Goal: Information Seeking & Learning: Learn about a topic

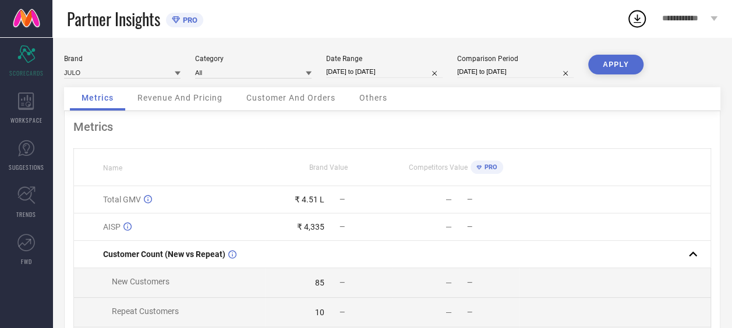
drag, startPoint x: 128, startPoint y: 40, endPoint x: 107, endPoint y: 30, distance: 24.0
click at [107, 30] on span "Partner Insights" at bounding box center [113, 19] width 93 height 24
select select "6"
select select "2025"
select select "7"
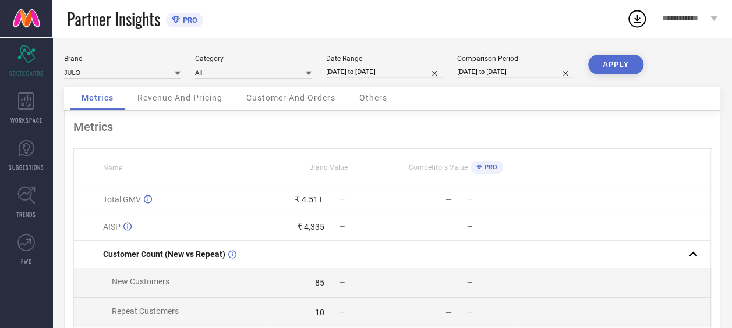
select select "2025"
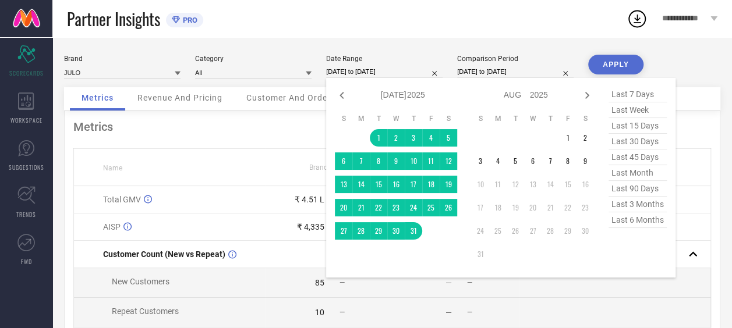
click at [353, 75] on input "[DATE] to [DATE]" at bounding box center [384, 72] width 116 height 12
click at [652, 225] on span "last 6 months" at bounding box center [638, 221] width 58 height 16
type input "[DATE] to [DATE]"
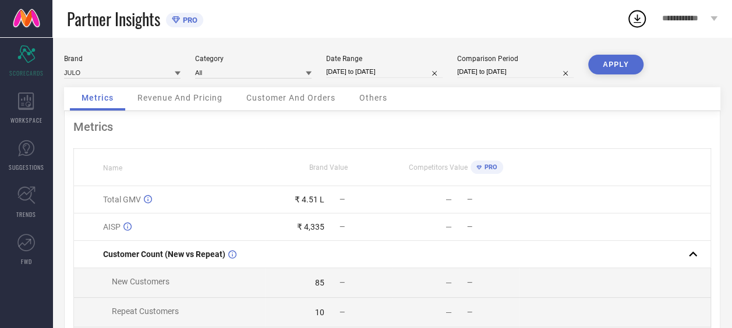
click at [616, 76] on div "APPLY" at bounding box center [615, 71] width 55 height 33
click at [612, 64] on button "APPLY" at bounding box center [615, 65] width 55 height 20
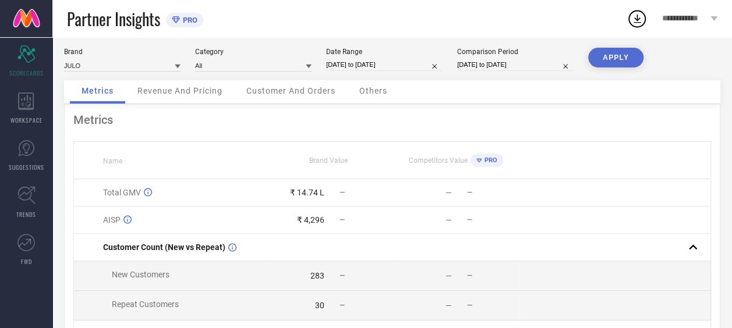
scroll to position [7, 0]
click at [212, 99] on div "Revenue And Pricing" at bounding box center [180, 91] width 108 height 23
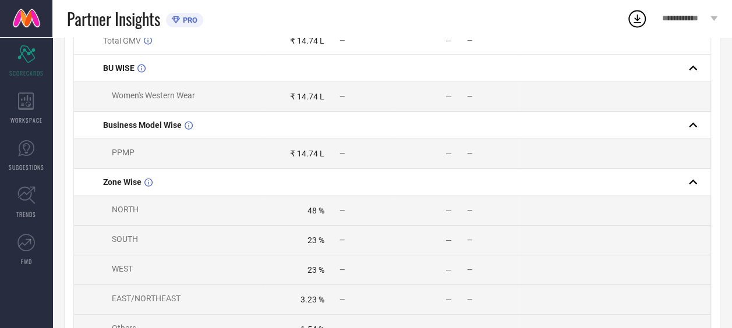
scroll to position [0, 0]
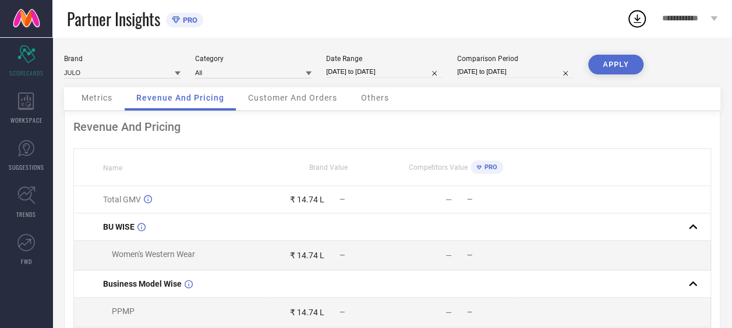
click at [317, 102] on span "Customer And Orders" at bounding box center [292, 97] width 89 height 9
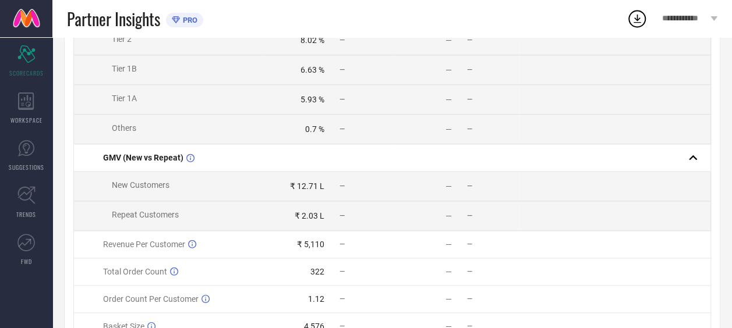
scroll to position [540, 0]
drag, startPoint x: 332, startPoint y: 192, endPoint x: 296, endPoint y: 189, distance: 36.2
click at [296, 189] on div "₹ 12.71 L —" at bounding box center [329, 185] width 126 height 9
click at [296, 189] on div "₹ 12.71 L" at bounding box center [307, 185] width 34 height 9
click at [302, 190] on div "₹ 12.71 L" at bounding box center [307, 185] width 34 height 9
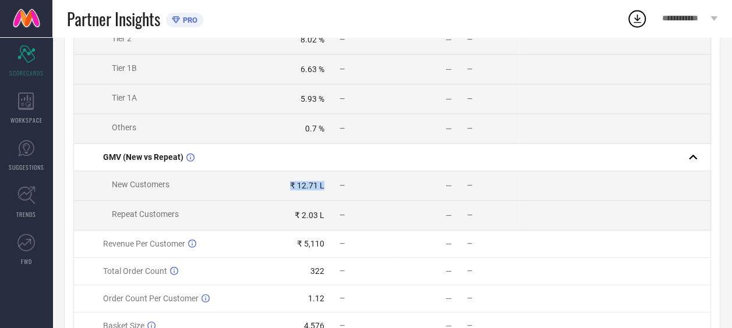
drag, startPoint x: 323, startPoint y: 195, endPoint x: 287, endPoint y: 187, distance: 36.9
click at [287, 187] on div "₹ 12.71 L" at bounding box center [295, 185] width 59 height 9
drag, startPoint x: 287, startPoint y: 187, endPoint x: 300, endPoint y: 195, distance: 15.9
click at [300, 190] on div "₹ 12.71 L" at bounding box center [307, 185] width 34 height 9
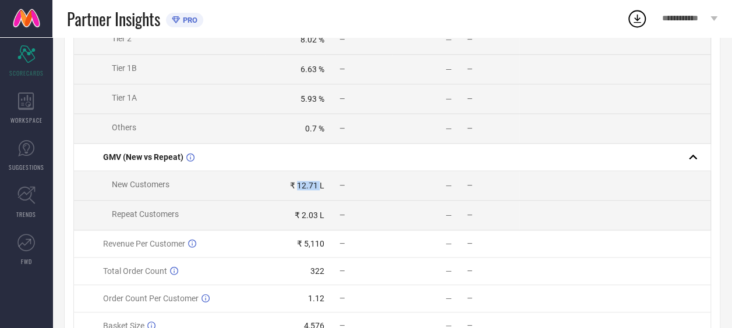
click at [300, 190] on div "₹ 12.71 L" at bounding box center [307, 185] width 34 height 9
drag, startPoint x: 292, startPoint y: 190, endPoint x: 330, endPoint y: 191, distance: 37.9
click at [330, 190] on div "₹ 12.71 L —" at bounding box center [329, 185] width 126 height 9
drag, startPoint x: 330, startPoint y: 191, endPoint x: 325, endPoint y: 224, distance: 33.0
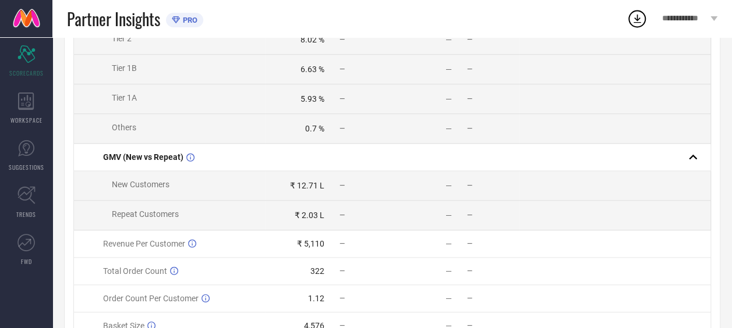
click at [325, 220] on div "₹ 2.03 L —" at bounding box center [329, 215] width 126 height 9
drag, startPoint x: 294, startPoint y: 221, endPoint x: 323, endPoint y: 220, distance: 29.1
click at [323, 220] on div "₹ 2.03 L" at bounding box center [295, 215] width 59 height 9
click at [323, 220] on div "₹ 2.03 L" at bounding box center [310, 215] width 30 height 9
click at [313, 247] on div "₹ 5,110" at bounding box center [310, 243] width 27 height 9
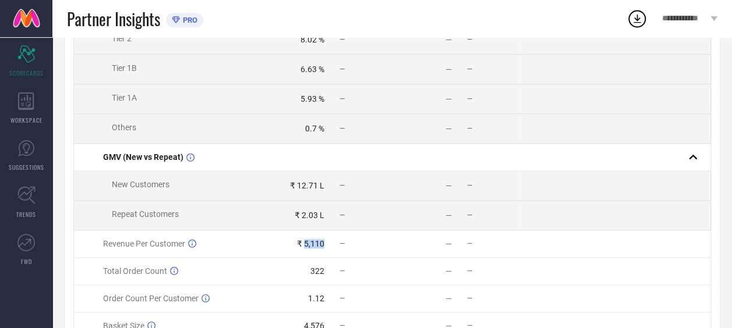
click at [313, 247] on div "₹ 5,110" at bounding box center [310, 243] width 27 height 9
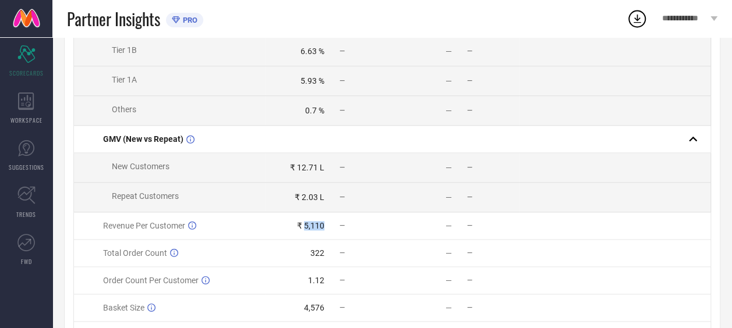
scroll to position [575, 0]
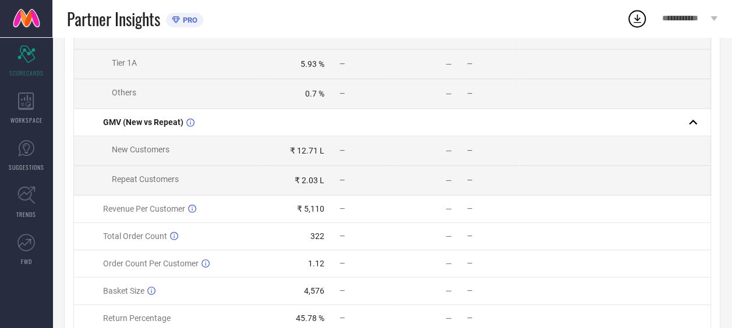
click at [312, 268] on div "1.12" at bounding box center [316, 263] width 16 height 9
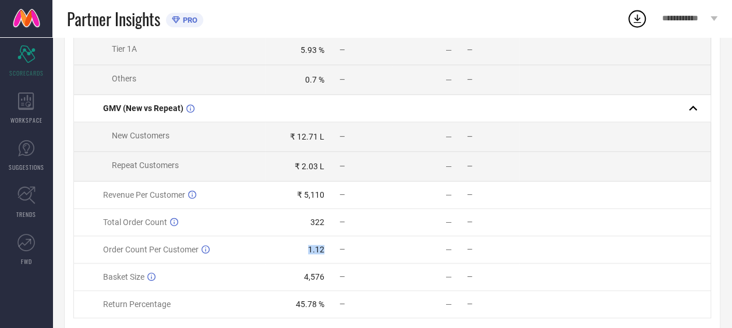
scroll to position [603, 0]
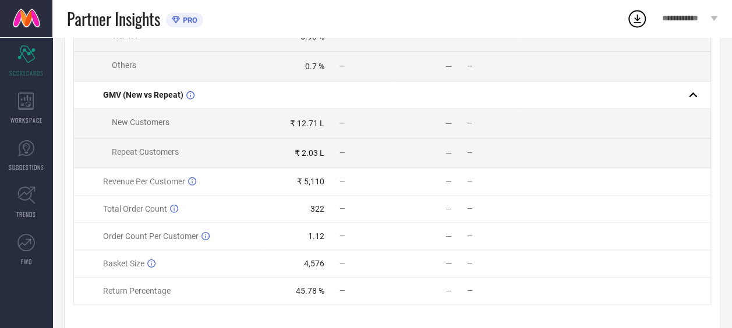
click at [312, 268] on div "4,576" at bounding box center [314, 263] width 20 height 9
click at [301, 296] on div "45.78 %" at bounding box center [310, 291] width 29 height 9
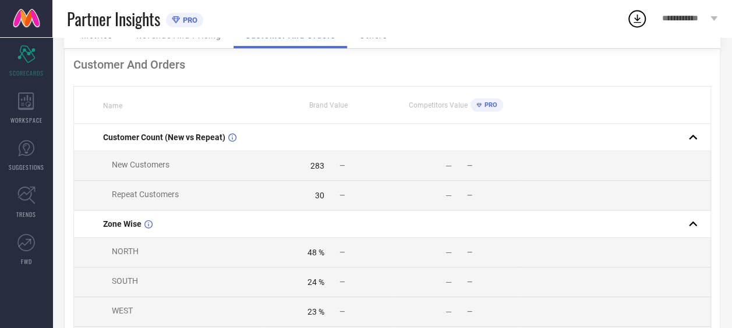
scroll to position [41, 0]
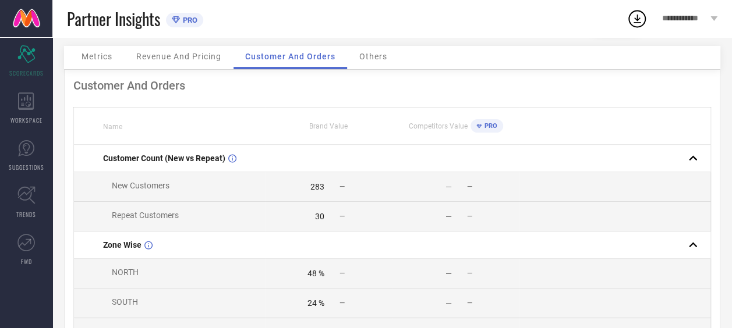
click at [374, 60] on span "Others" at bounding box center [373, 56] width 28 height 9
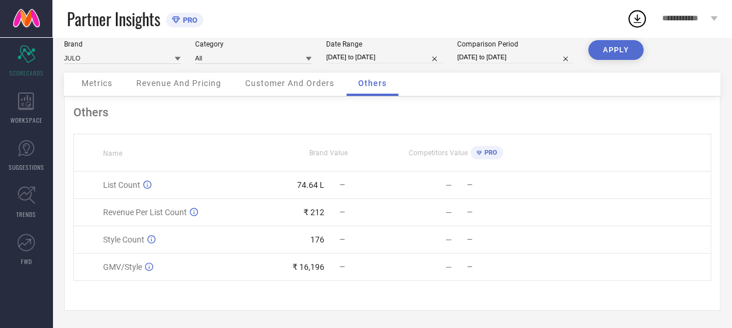
scroll to position [0, 0]
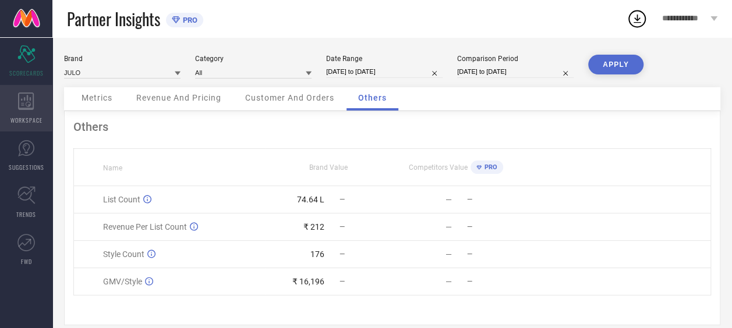
click at [34, 116] on span "WORKSPACE" at bounding box center [26, 120] width 32 height 9
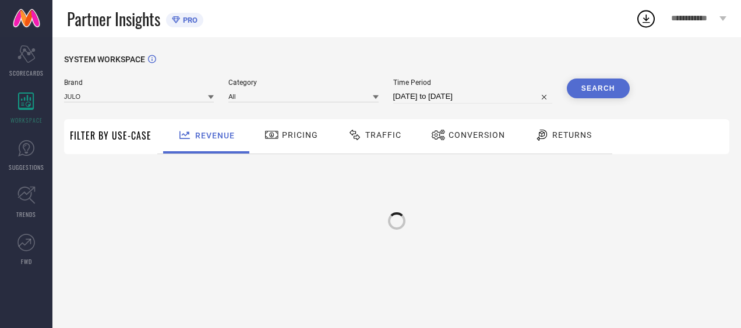
type input "JULO"
type input "All"
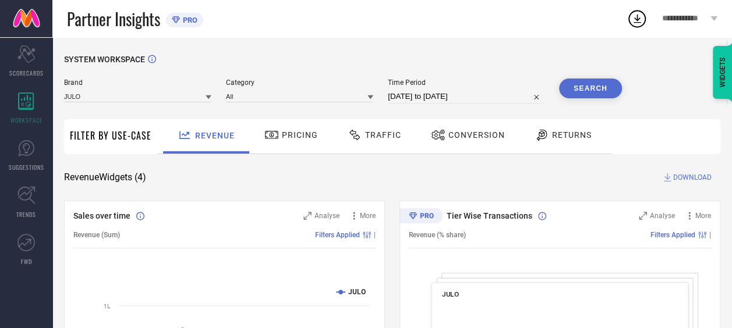
scroll to position [172, 0]
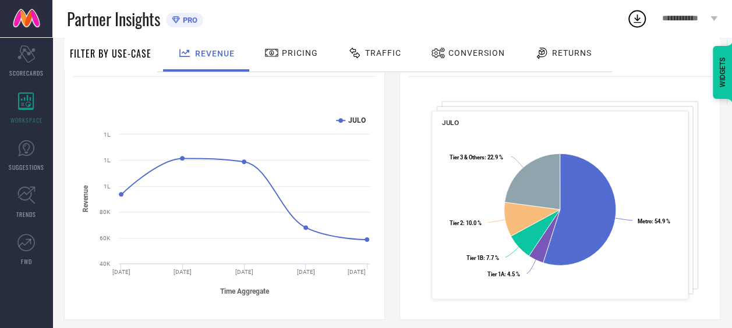
click at [486, 111] on div "JULO Created with Highcharts 9.3.3 Metro : 54.9 % ​ Metro : 54.9 % Tier 1A : 4.…" at bounding box center [560, 205] width 257 height 189
click at [523, 130] on icon "Created with Highcharts 9.3.3 Metro : 54.9 % ​ Metro : 54.9 % Tier 1A : 4.5 % ​…" at bounding box center [560, 214] width 236 height 168
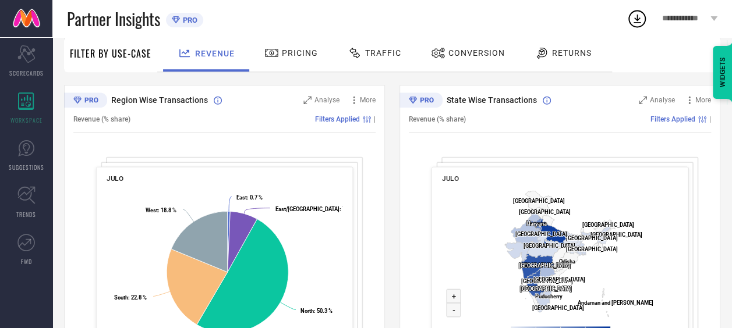
scroll to position [487, 0]
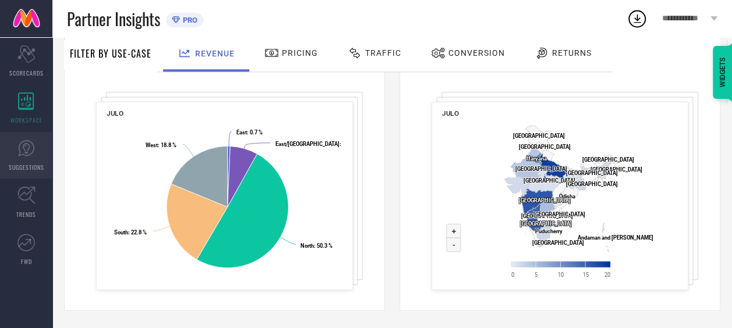
click at [29, 155] on icon at bounding box center [26, 148] width 16 height 16
